Goal: Check status: Check status

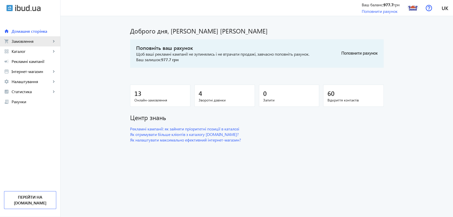
click at [29, 42] on span "Замовлення" at bounding box center [32, 41] width 40 height 5
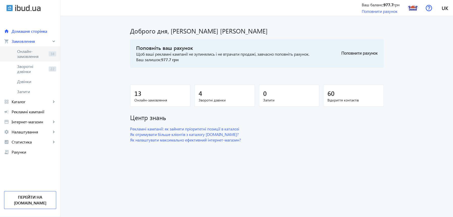
click at [24, 54] on span "Онлайн-замовлення" at bounding box center [31, 54] width 29 height 10
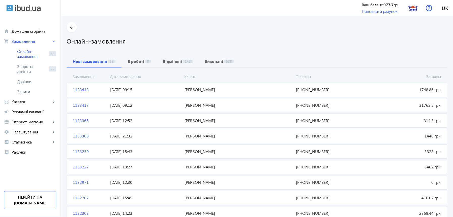
click at [77, 88] on span "1133443" at bounding box center [89, 90] width 37 height 6
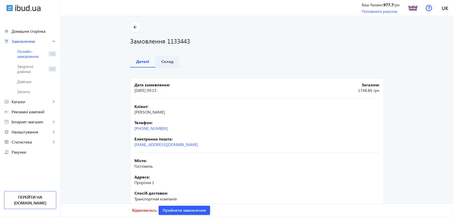
click at [165, 63] on b "Склад" at bounding box center [167, 61] width 12 height 4
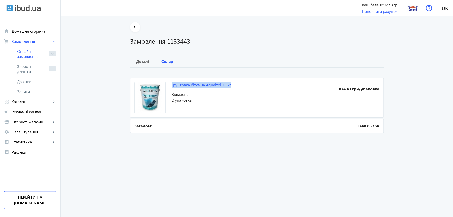
drag, startPoint x: 234, startPoint y: 87, endPoint x: 169, endPoint y: 91, distance: 65.3
click at [169, 91] on mat-card "Грунтовка бітумна Aquaizol 18 кг 874.43 грн/упаковка Кількість: 2 упаковка" at bounding box center [256, 98] width 253 height 40
copy link "Грунтовка бітумна Aquaizol 18 кг"
